Goal: Navigation & Orientation: Find specific page/section

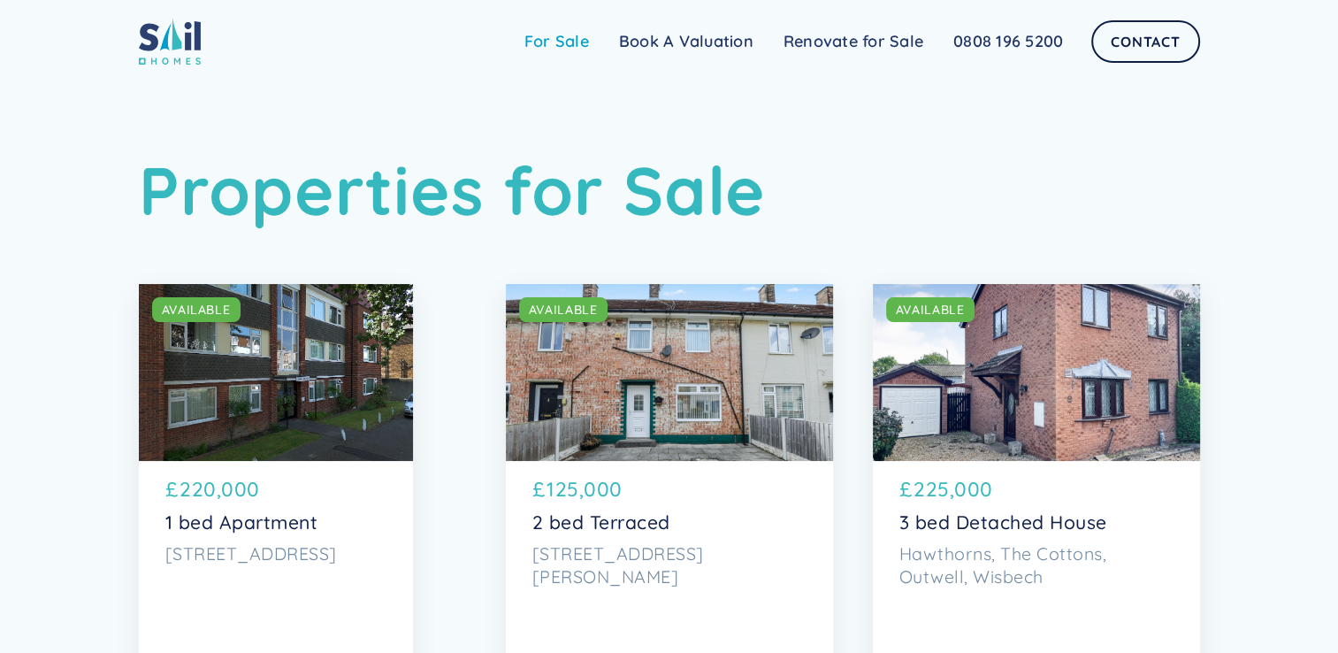
click at [579, 34] on link "For Sale" at bounding box center [557, 41] width 95 height 35
click at [556, 40] on link "For Sale" at bounding box center [557, 41] width 95 height 35
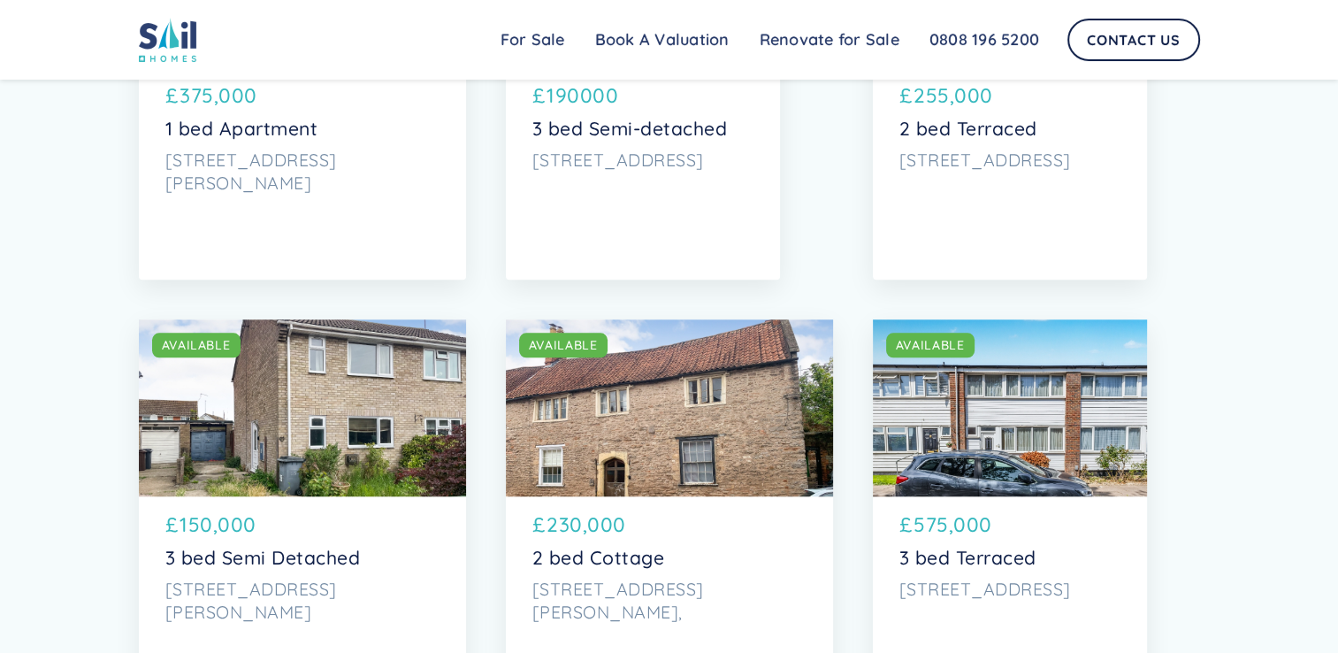
scroll to position [1769, 0]
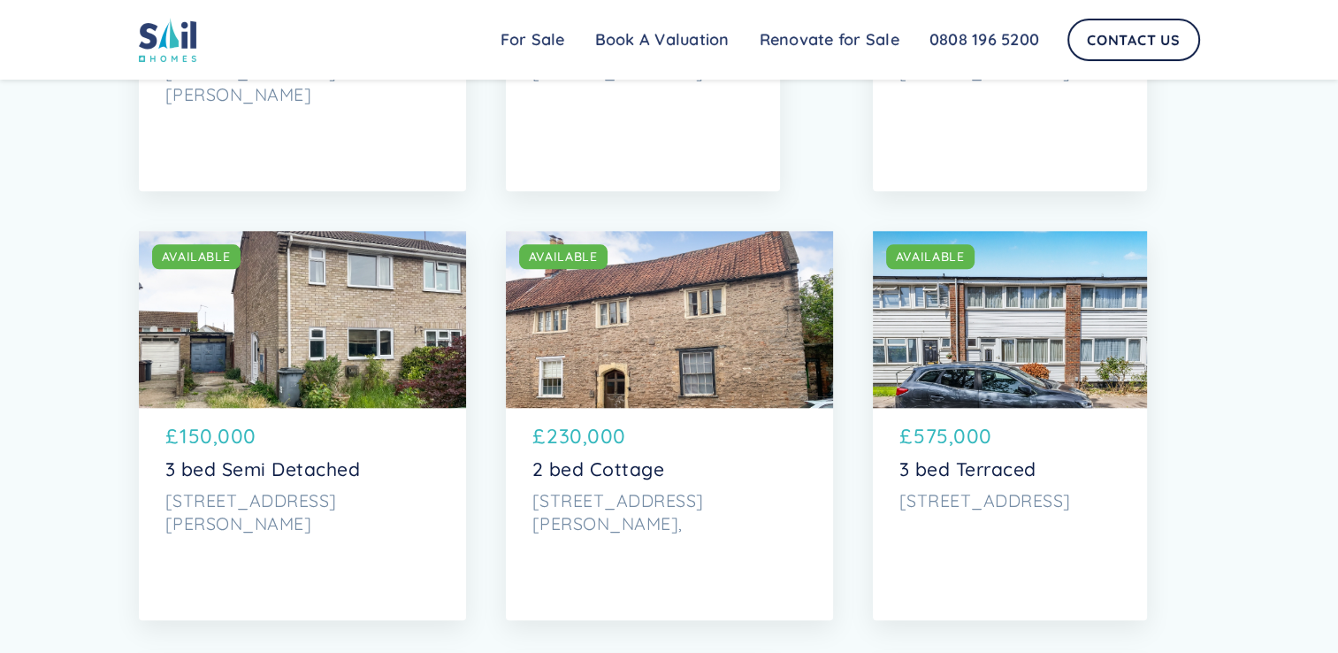
click at [764, 507] on p "[STREET_ADDRESS][PERSON_NAME]," at bounding box center [670, 511] width 274 height 45
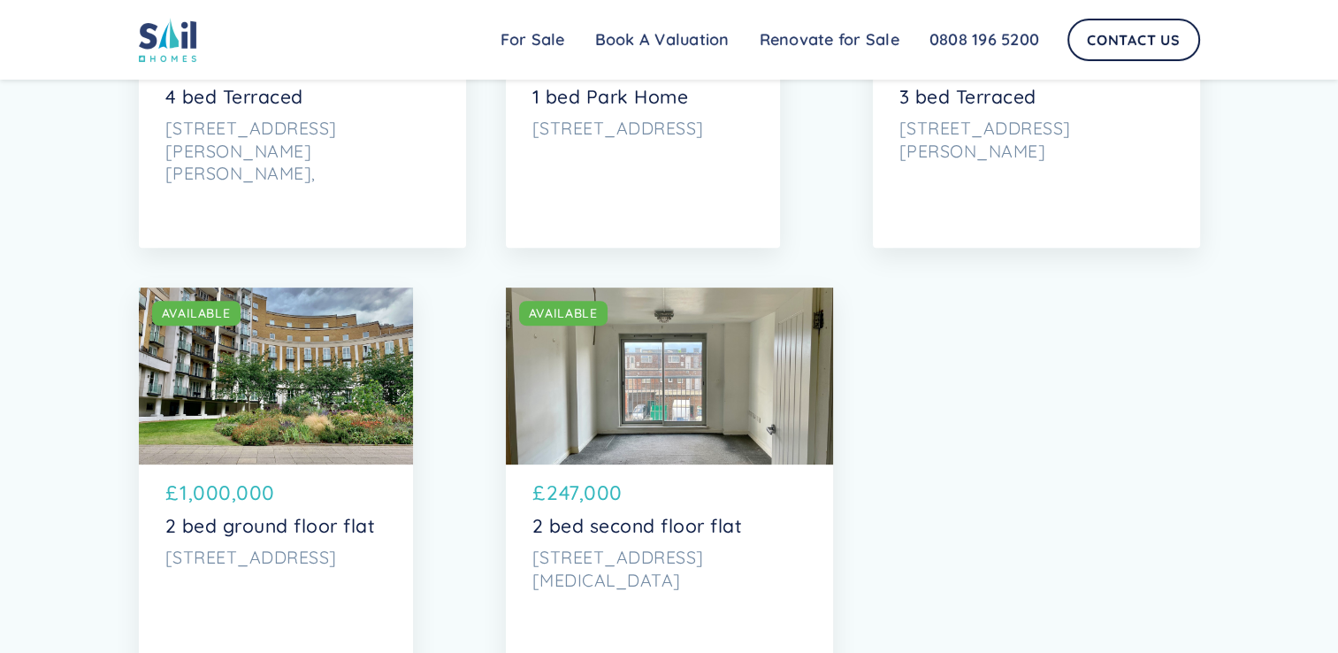
scroll to position [6988, 0]
